Goal: Transaction & Acquisition: Purchase product/service

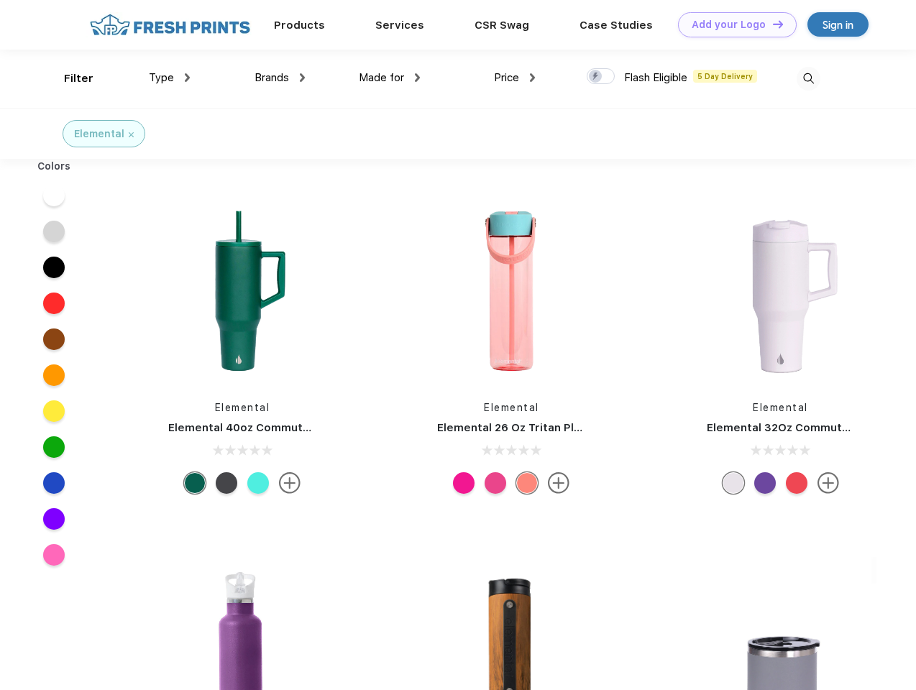
click at [732, 24] on link "Add your Logo Design Tool" at bounding box center [737, 24] width 119 height 25
click at [0, 0] on div "Design Tool" at bounding box center [0, 0] width 0 height 0
click at [771, 24] on link "Add your Logo Design Tool" at bounding box center [737, 24] width 119 height 25
click at [69, 78] on div "Filter" at bounding box center [78, 78] width 29 height 17
click at [170, 78] on span "Type" at bounding box center [161, 77] width 25 height 13
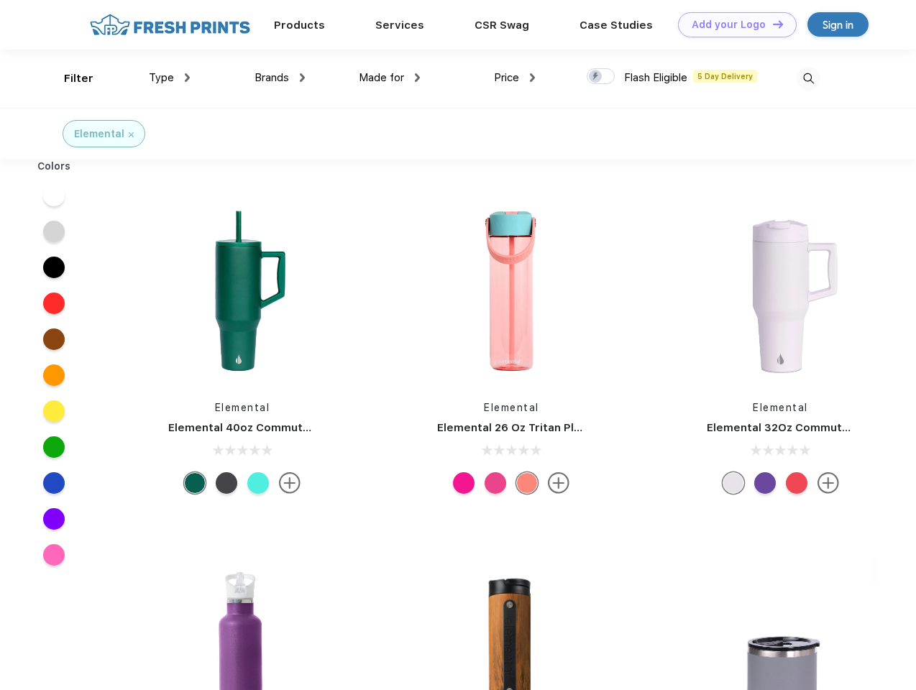
click at [280, 78] on span "Brands" at bounding box center [271, 77] width 35 height 13
click at [390, 78] on span "Made for" at bounding box center [381, 77] width 45 height 13
click at [515, 78] on span "Price" at bounding box center [506, 77] width 25 height 13
click at [601, 77] on div at bounding box center [601, 76] width 28 height 16
click at [596, 77] on input "checkbox" at bounding box center [591, 72] width 9 height 9
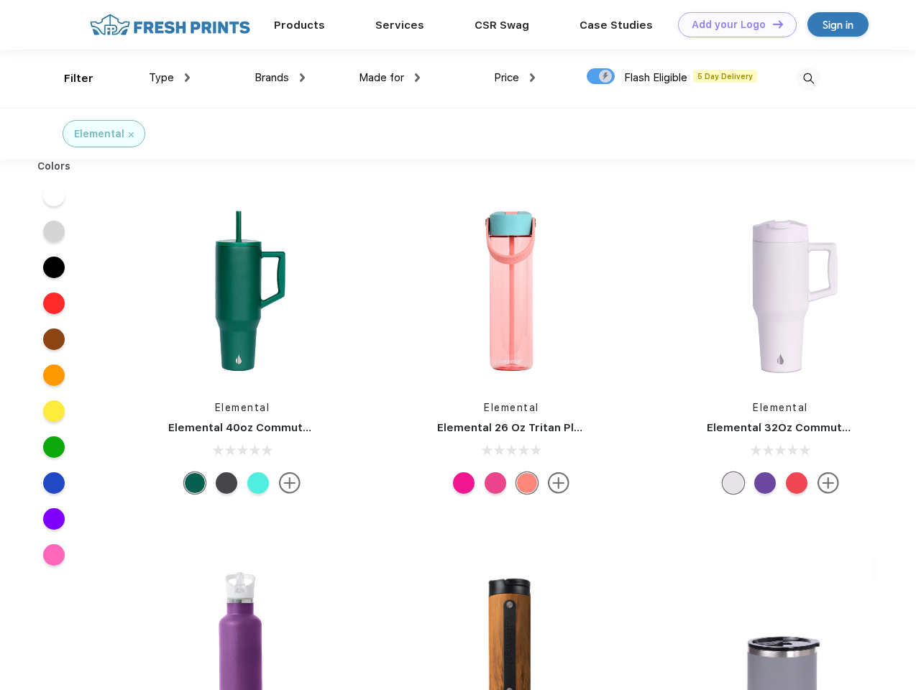
click at [808, 78] on img at bounding box center [808, 79] width 24 height 24
